Goal: Information Seeking & Learning: Learn about a topic

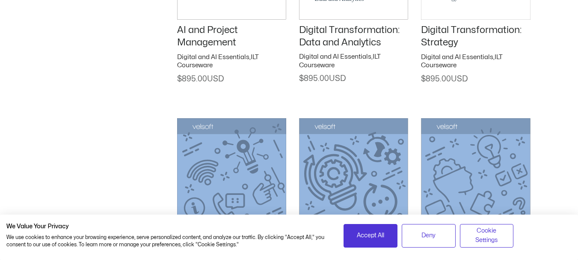
scroll to position [1339, 0]
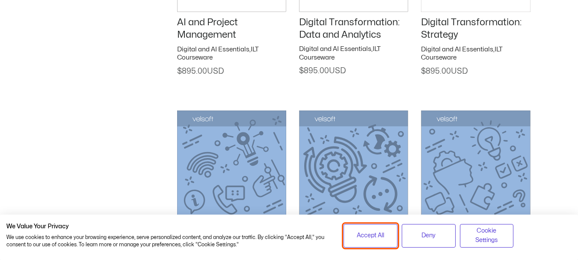
click at [369, 232] on span "Accept All" at bounding box center [370, 235] width 27 height 9
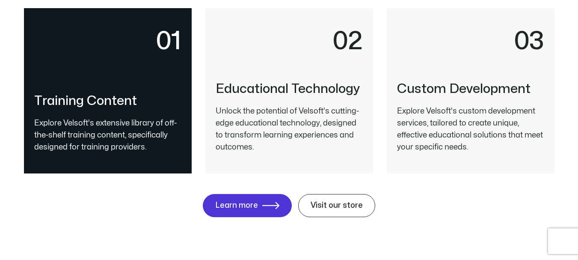
scroll to position [1928, 0]
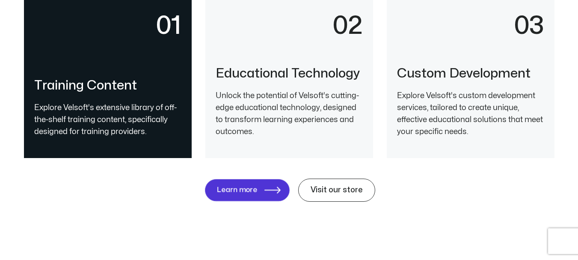
click at [235, 190] on span "Learn more" at bounding box center [236, 190] width 41 height 8
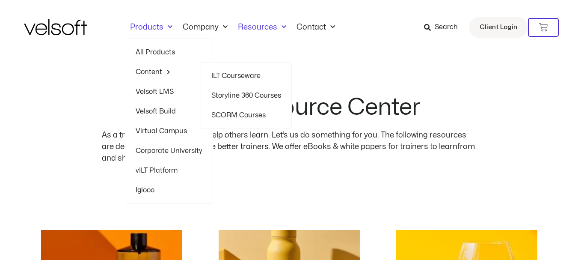
click at [264, 95] on link "Storyline 360 Courses" at bounding box center [246, 96] width 70 height 20
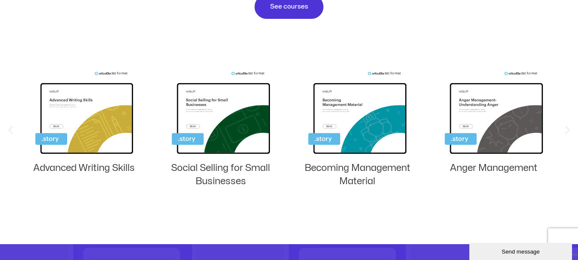
scroll to position [578, 0]
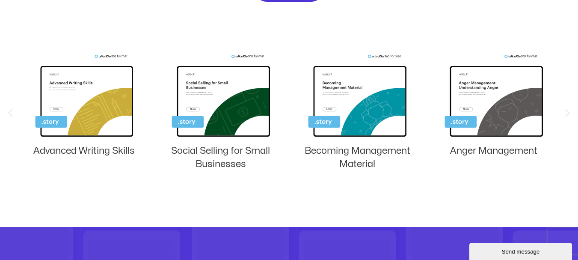
scroll to position [607, 0]
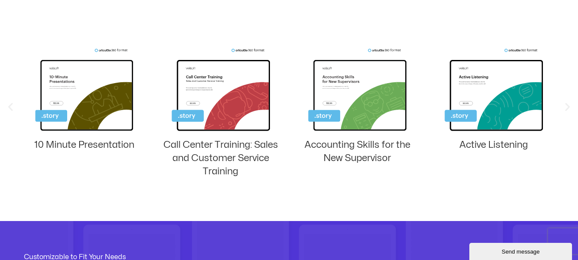
click at [513, 95] on img "3 / 8" at bounding box center [494, 91] width 98 height 86
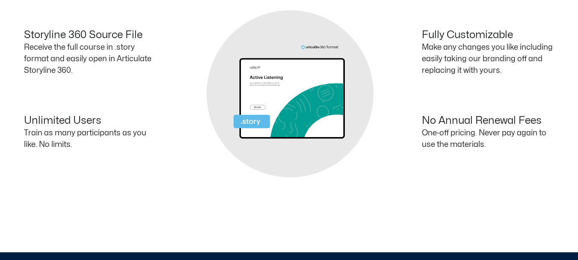
scroll to position [529, 0]
